Goal: Information Seeking & Learning: Learn about a topic

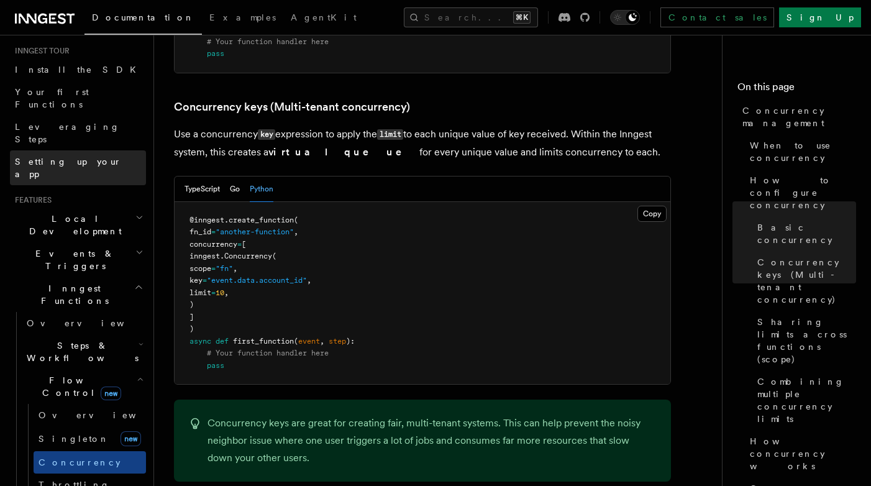
scroll to position [132, 0]
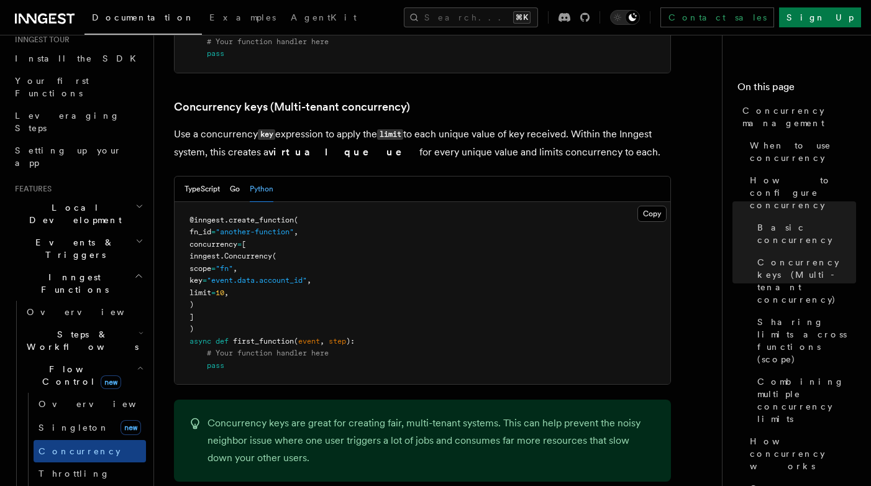
click at [57, 236] on span "Events & Triggers" at bounding box center [73, 248] width 126 height 25
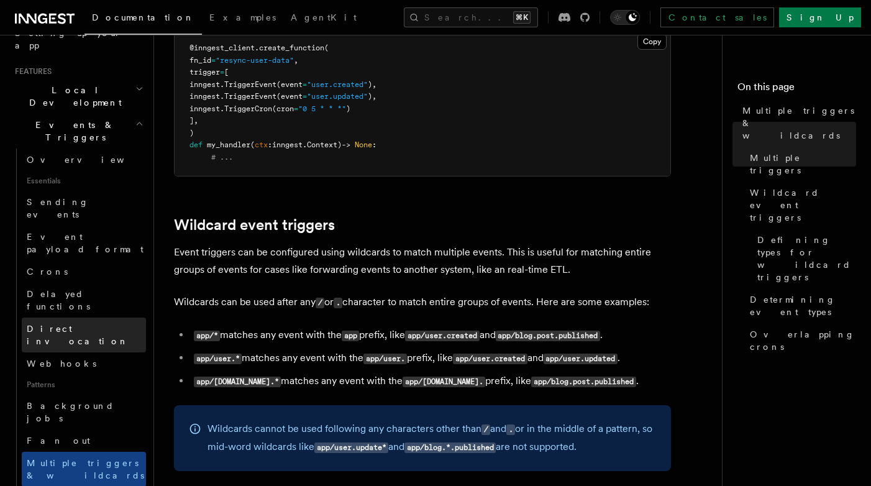
scroll to position [254, 0]
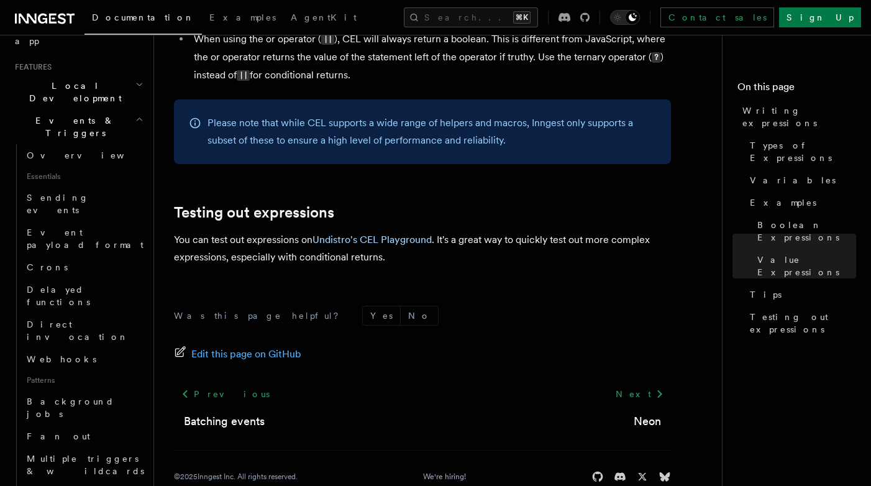
scroll to position [1457, 0]
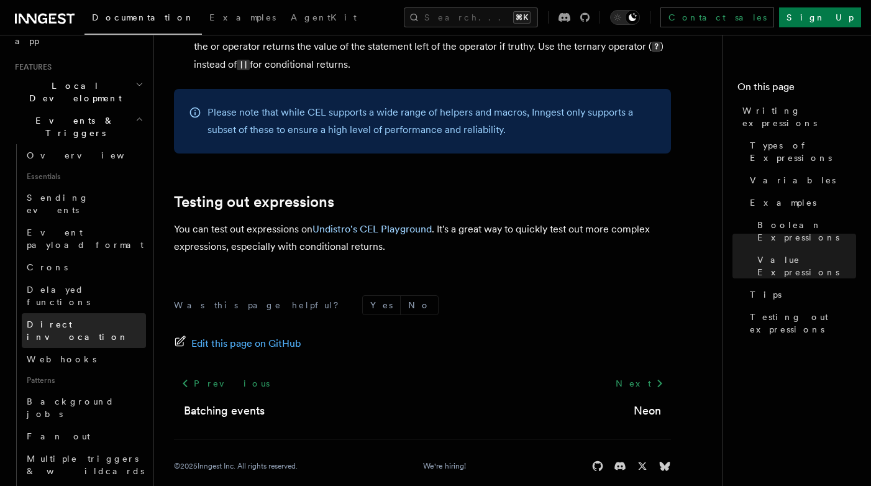
click at [85, 319] on span "Direct invocation" at bounding box center [78, 330] width 102 height 22
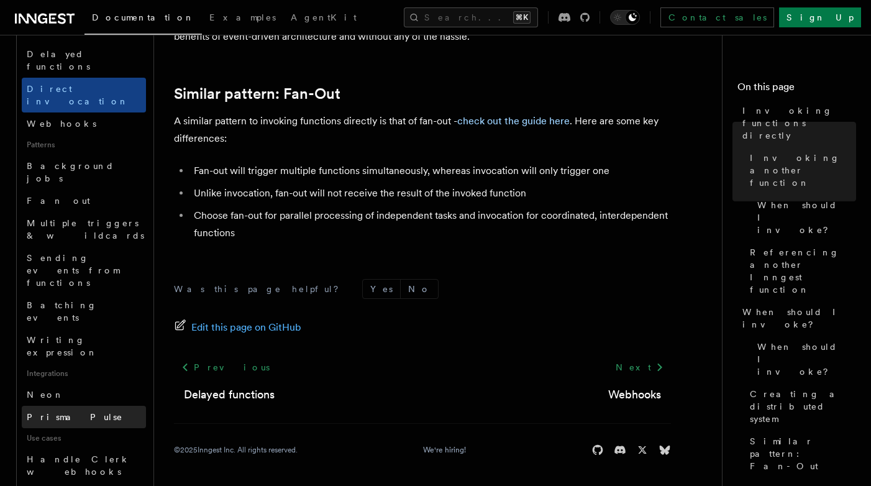
scroll to position [505, 0]
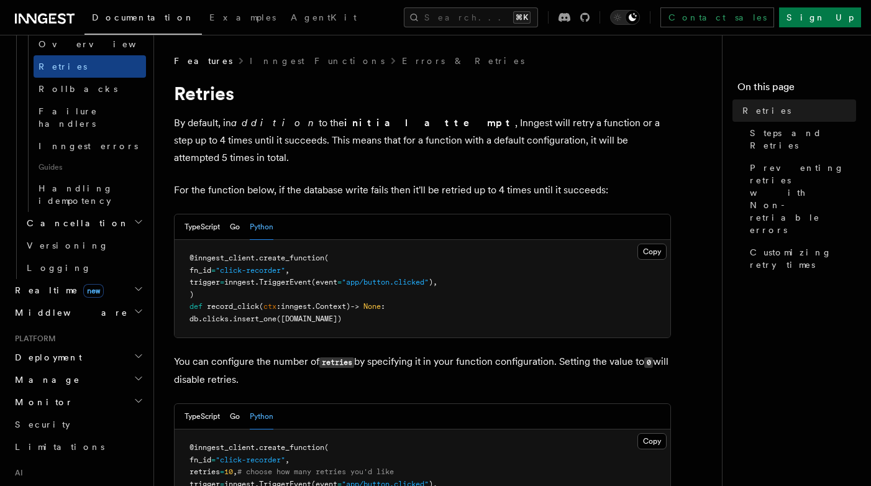
scroll to position [536, 0]
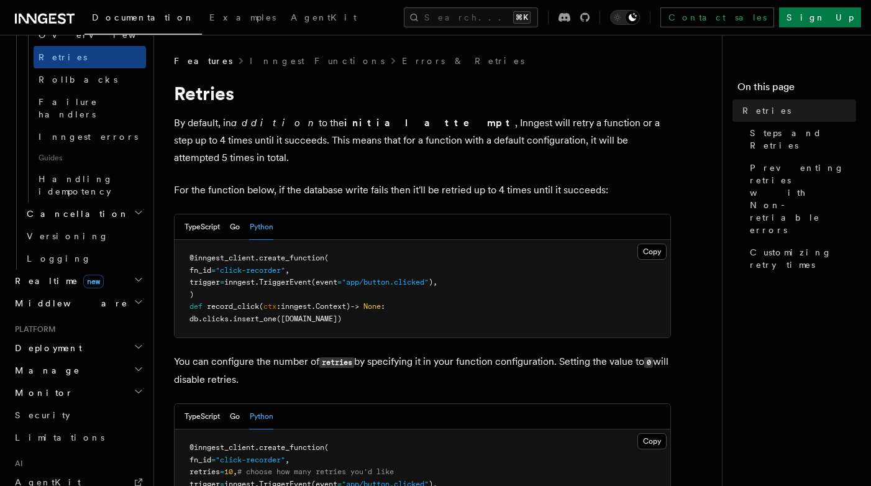
click at [65, 359] on h2 "Manage" at bounding box center [78, 370] width 136 height 22
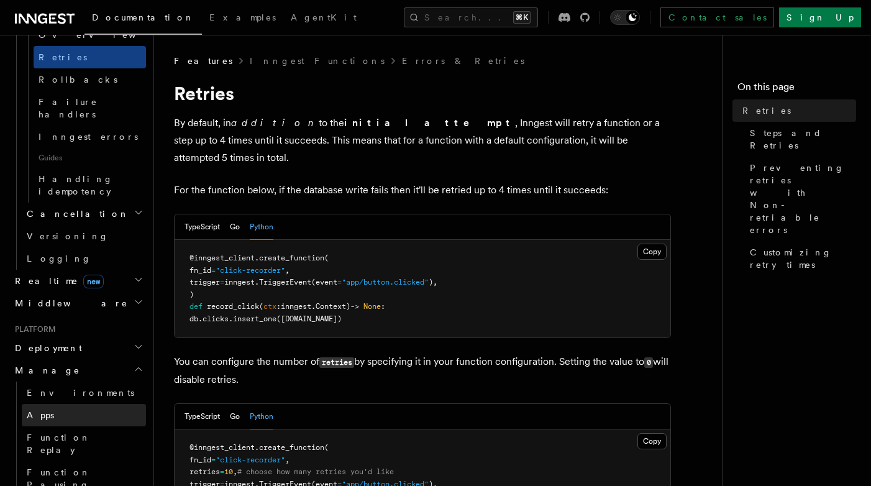
click at [51, 404] on link "Apps" at bounding box center [84, 415] width 124 height 22
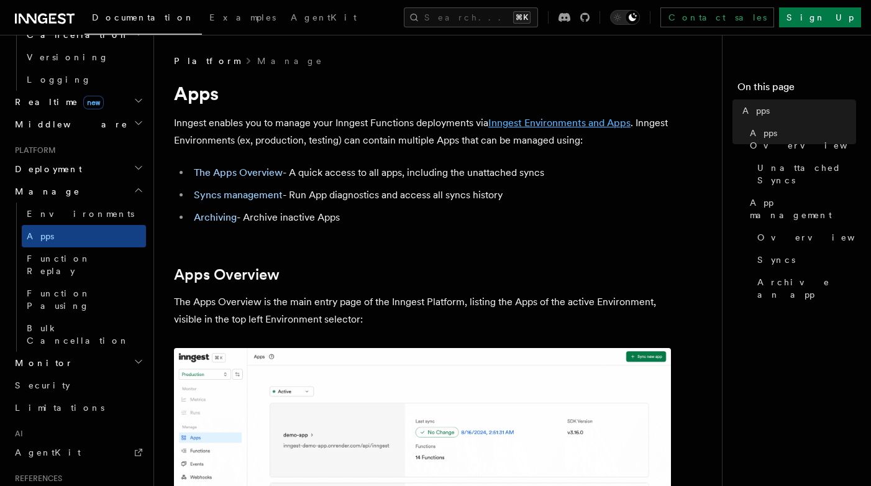
click at [589, 122] on link "Inngest Environments and Apps" at bounding box center [560, 123] width 142 height 12
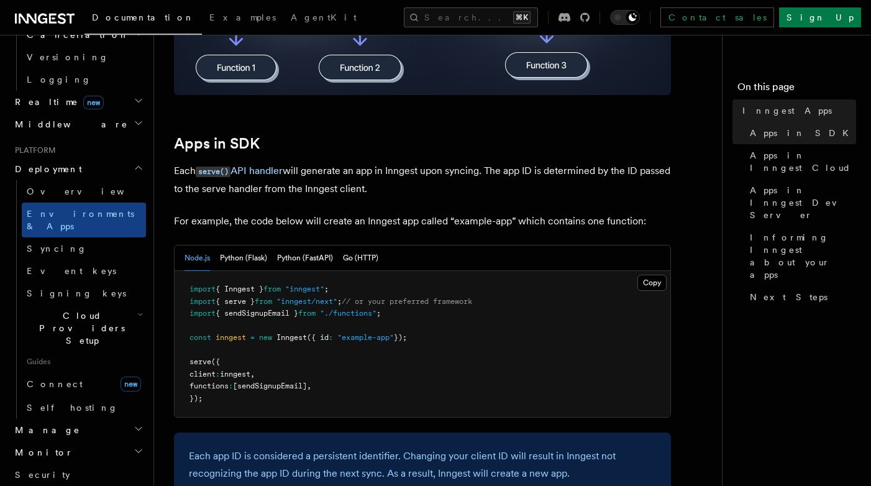
scroll to position [551, 0]
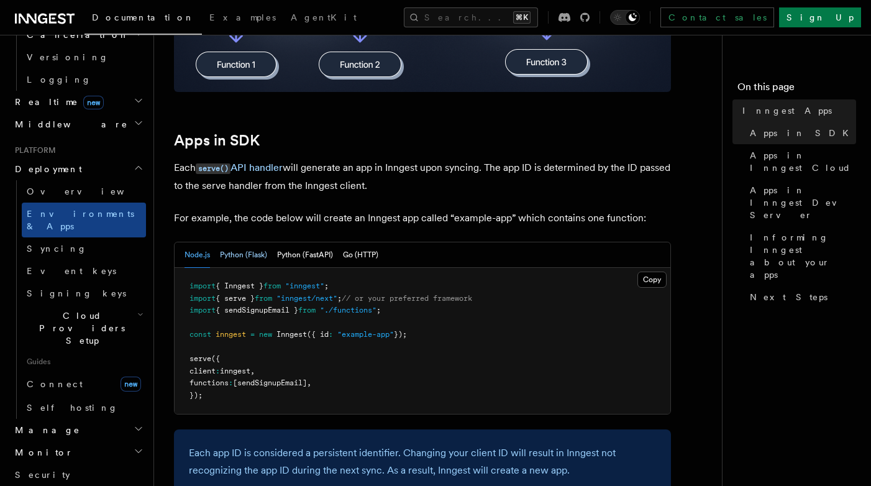
click at [250, 256] on button "Python (Flask)" at bounding box center [243, 254] width 47 height 25
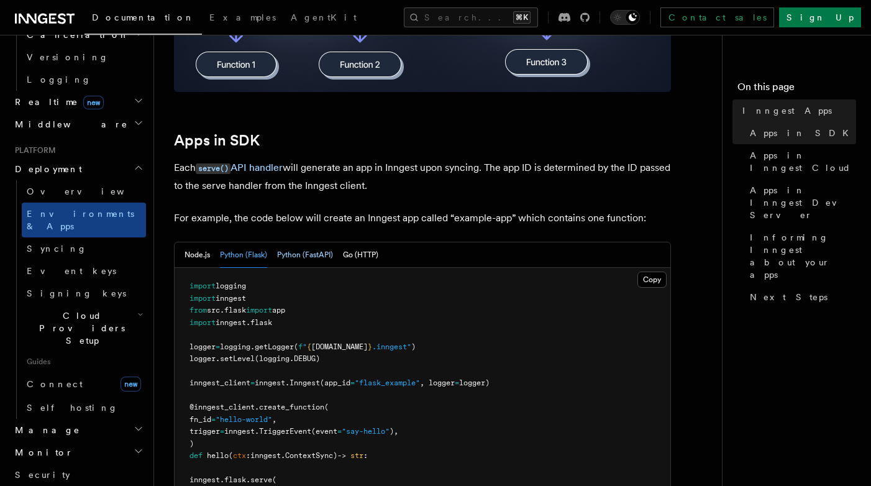
click at [316, 259] on button "Python (FastAPI)" at bounding box center [305, 254] width 56 height 25
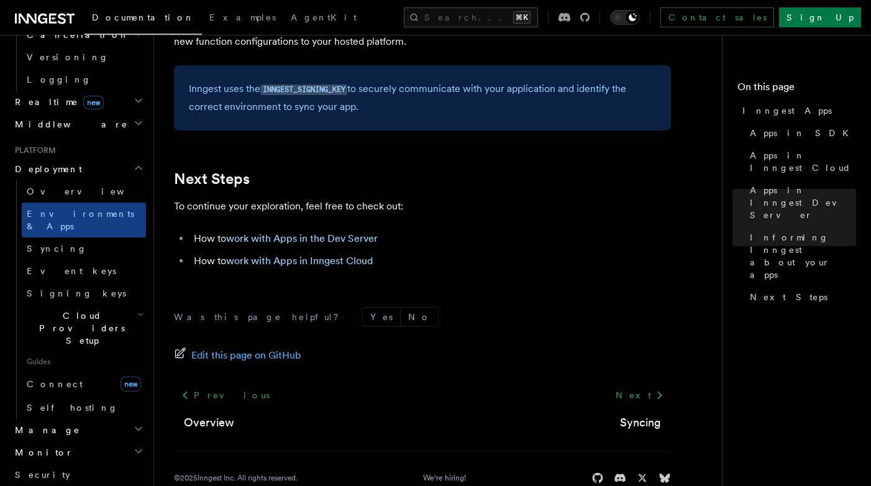
scroll to position [2265, 0]
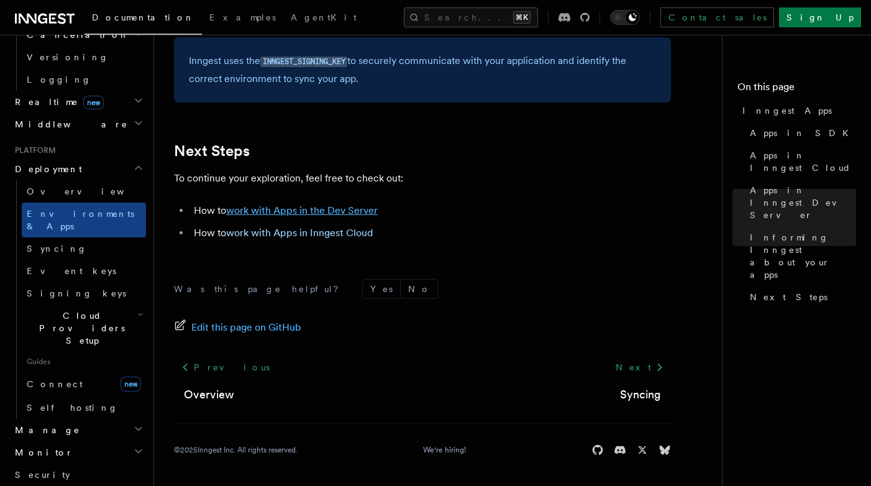
click at [325, 209] on link "work with Apps in the Dev Server" at bounding box center [302, 210] width 152 height 12
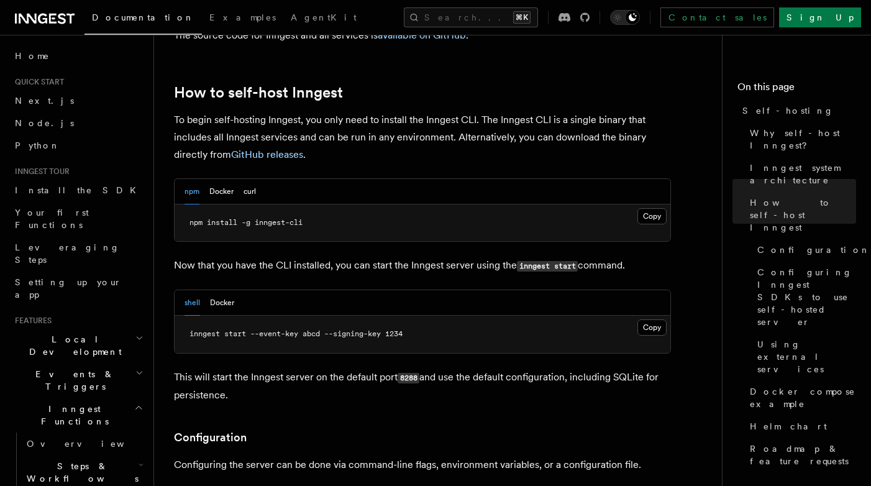
scroll to position [1227, 0]
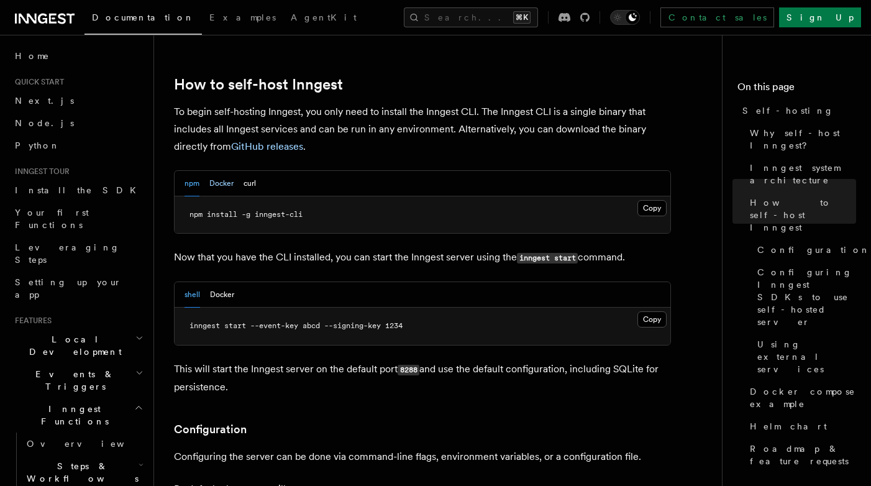
click at [228, 171] on button "Docker" at bounding box center [221, 183] width 24 height 25
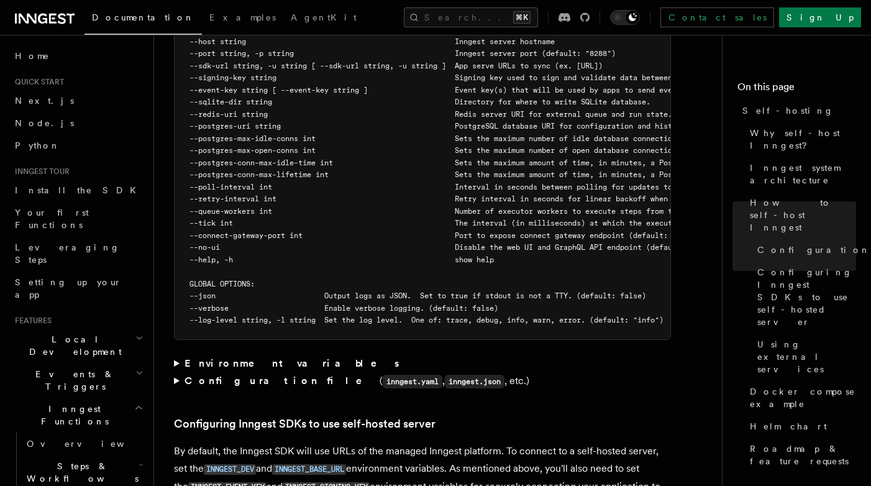
scroll to position [2293, 0]
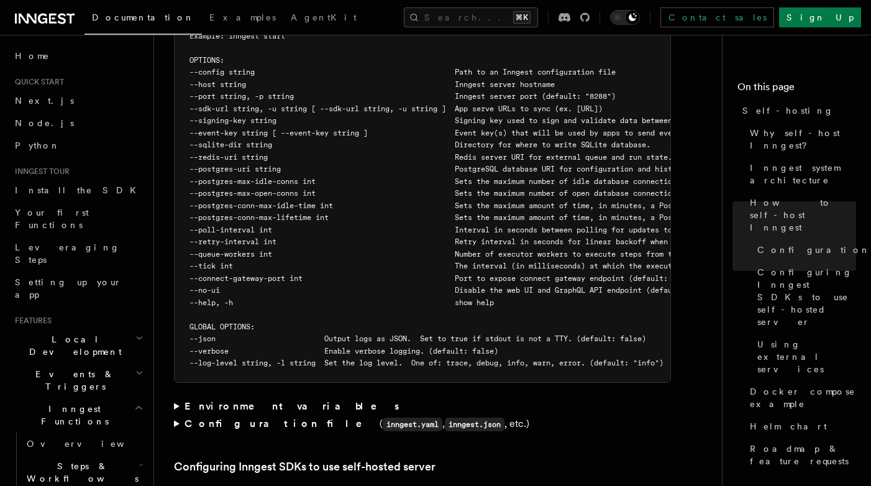
click at [178, 415] on summary "Configuration file ( inngest.yaml , inngest.json , etc.)" at bounding box center [422, 424] width 497 height 18
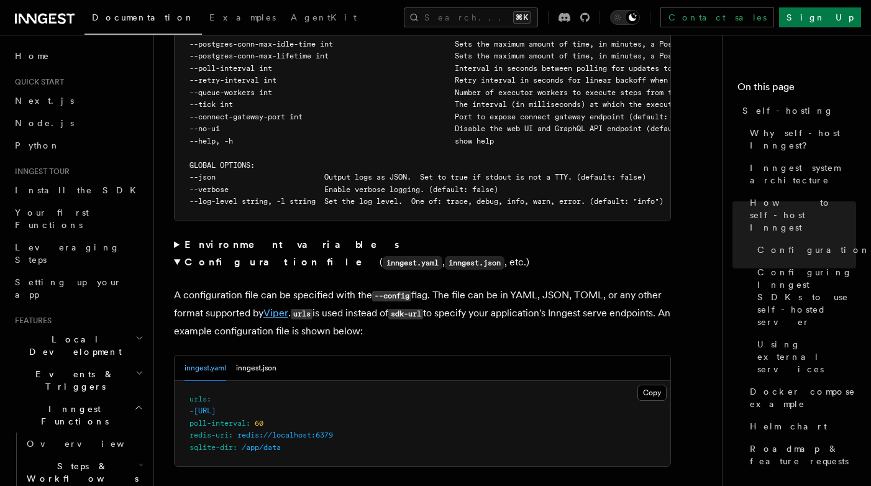
scroll to position [2505, 0]
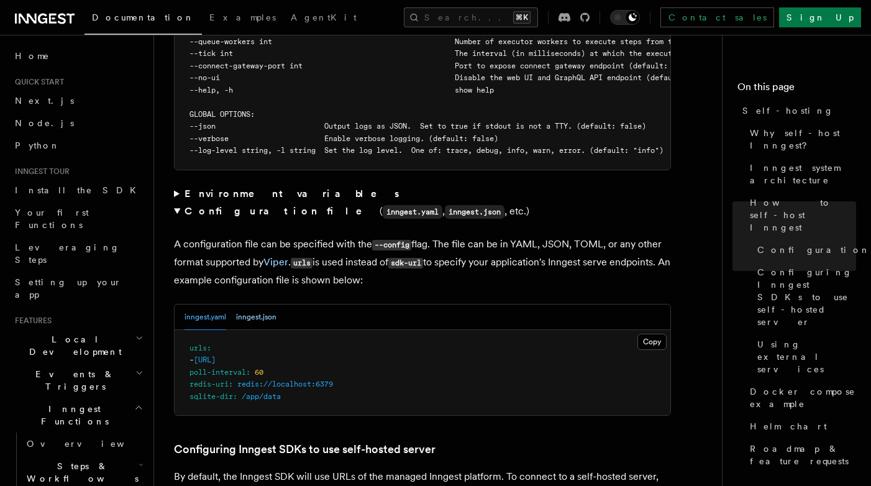
click at [265, 305] on button "inngest.json" at bounding box center [256, 317] width 40 height 25
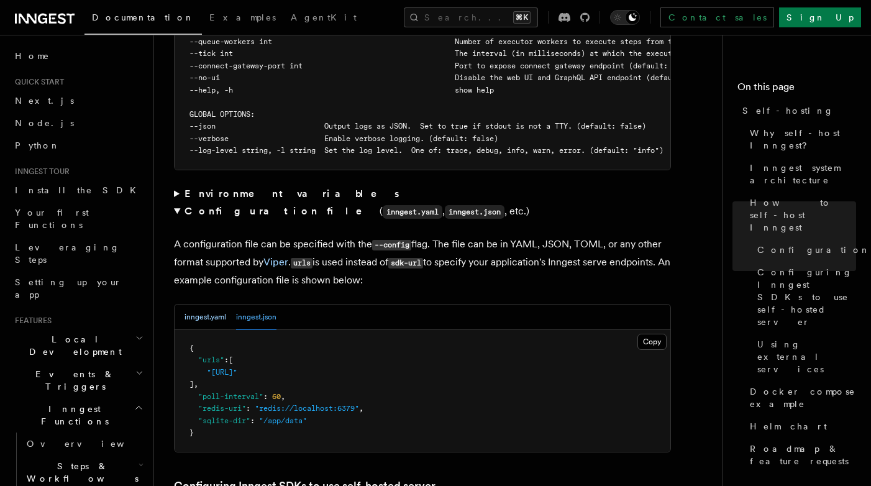
click at [207, 305] on button "inngest.yaml" at bounding box center [206, 317] width 42 height 25
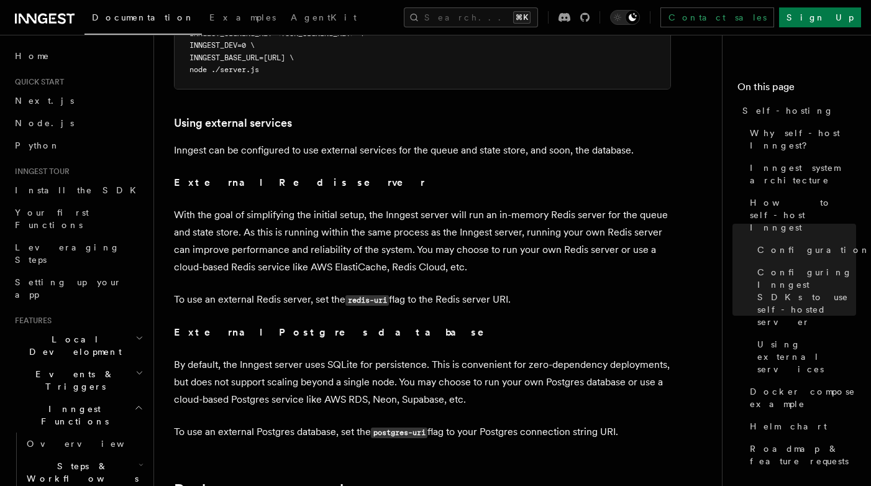
scroll to position [3108, 0]
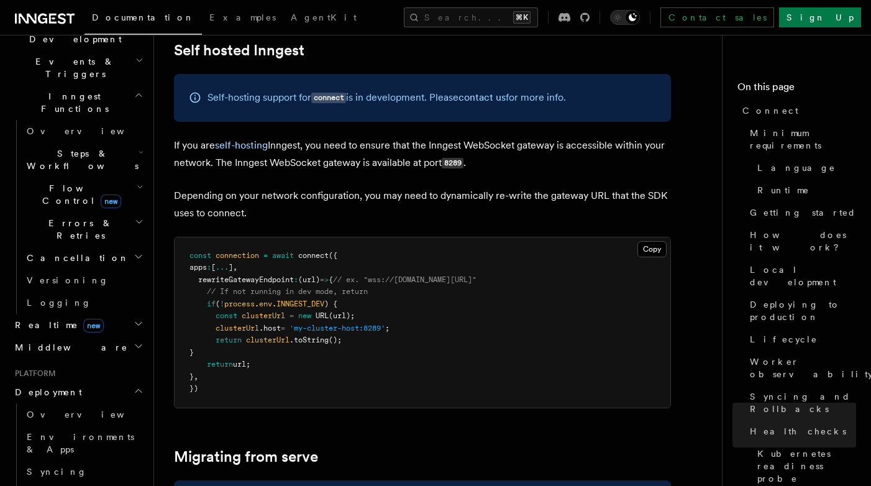
scroll to position [310, 0]
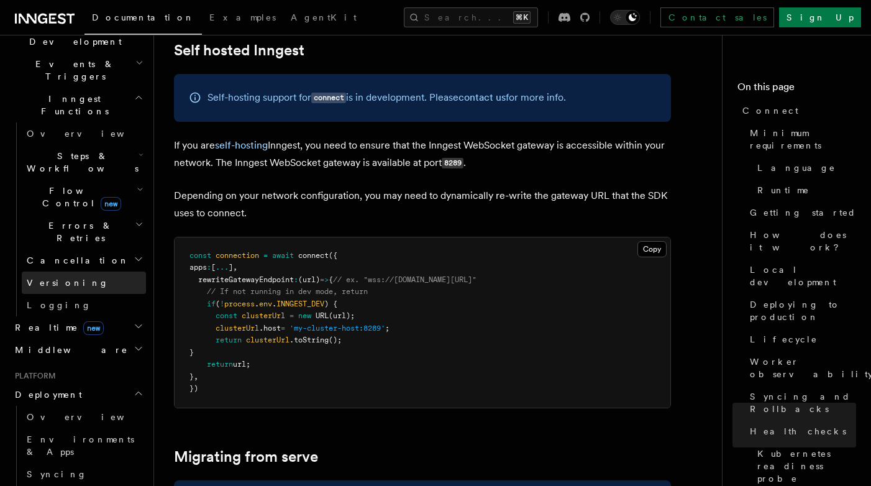
click at [74, 272] on link "Versioning" at bounding box center [84, 283] width 124 height 22
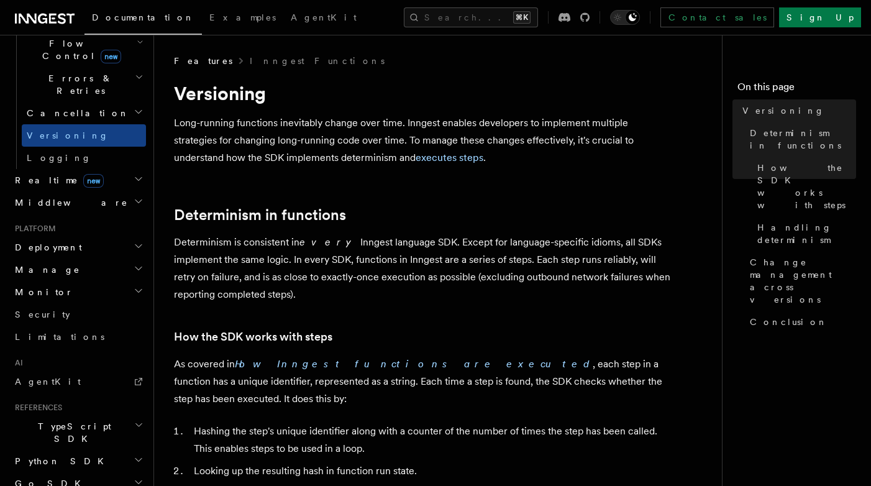
scroll to position [1, 0]
click at [341, 362] on em "How Inngest functions are executed" at bounding box center [414, 363] width 358 height 12
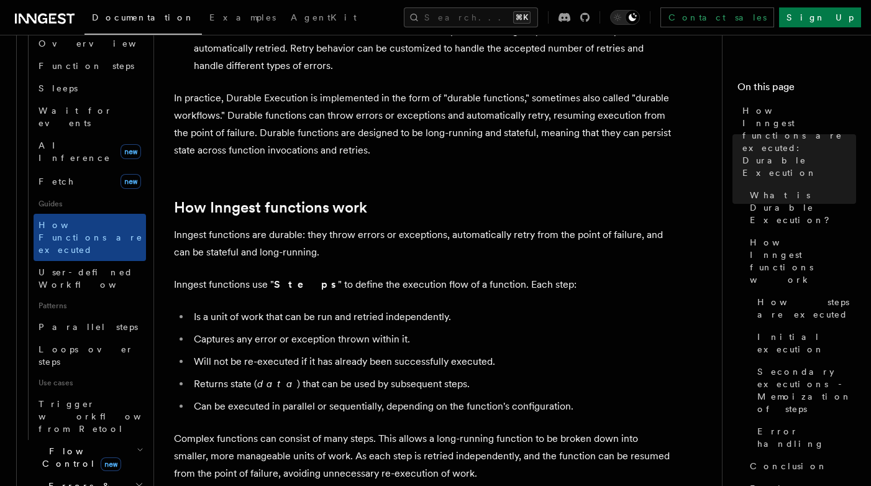
scroll to position [403, 0]
